Goal: Task Accomplishment & Management: Use online tool/utility

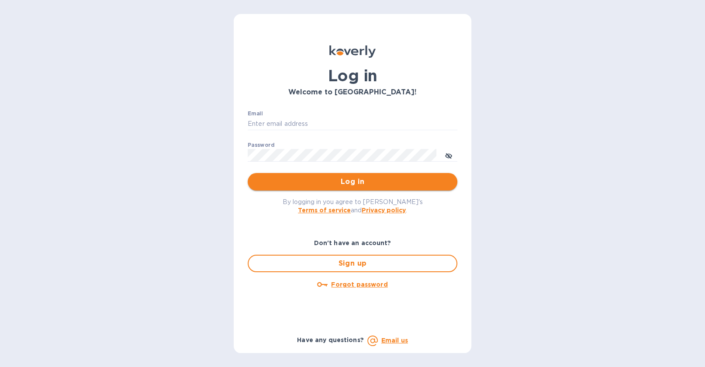
type input "[EMAIL_ADDRESS][DOMAIN_NAME]"
click at [374, 189] on button "Log in" at bounding box center [353, 181] width 210 height 17
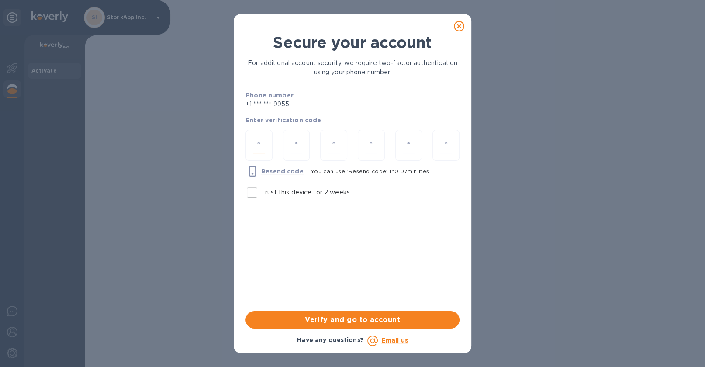
click at [254, 139] on input "number" at bounding box center [259, 145] width 12 height 16
type input "4"
type input "8"
type input "4"
type input "0"
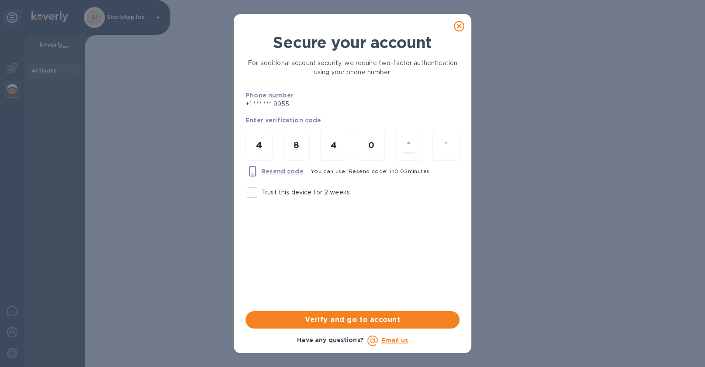
type input "3"
type input "5"
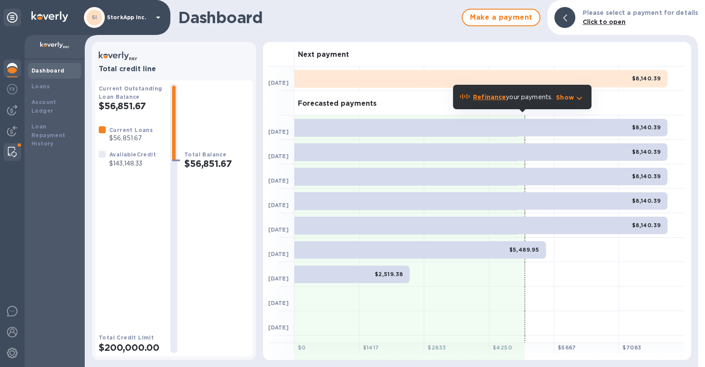
click at [14, 150] on img at bounding box center [12, 152] width 9 height 10
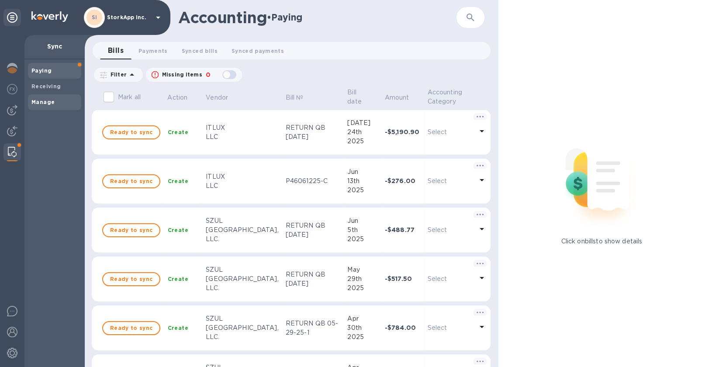
click at [46, 100] on b "Manage" at bounding box center [42, 102] width 23 height 7
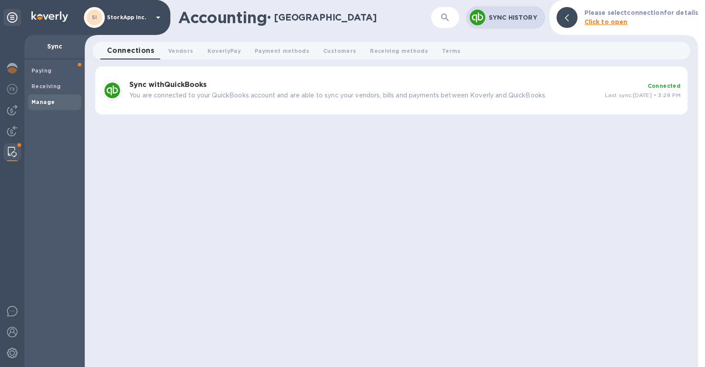
click at [502, 92] on p "You are connected to your QuickBooks account and are able to sync your vendors,…" at bounding box center [363, 95] width 469 height 9
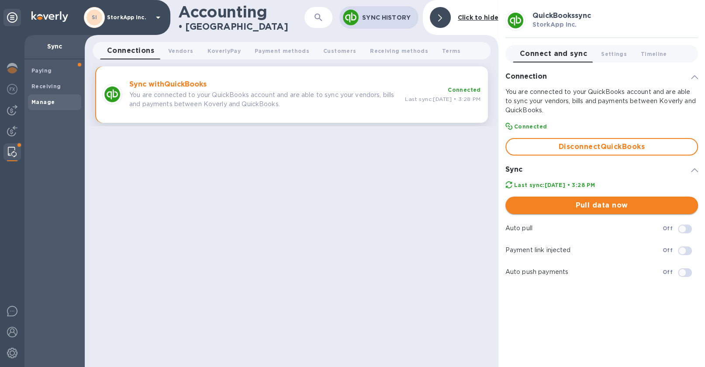
click at [597, 203] on span "Pull data now" at bounding box center [601, 205] width 179 height 10
